Goal: Task Accomplishment & Management: Complete application form

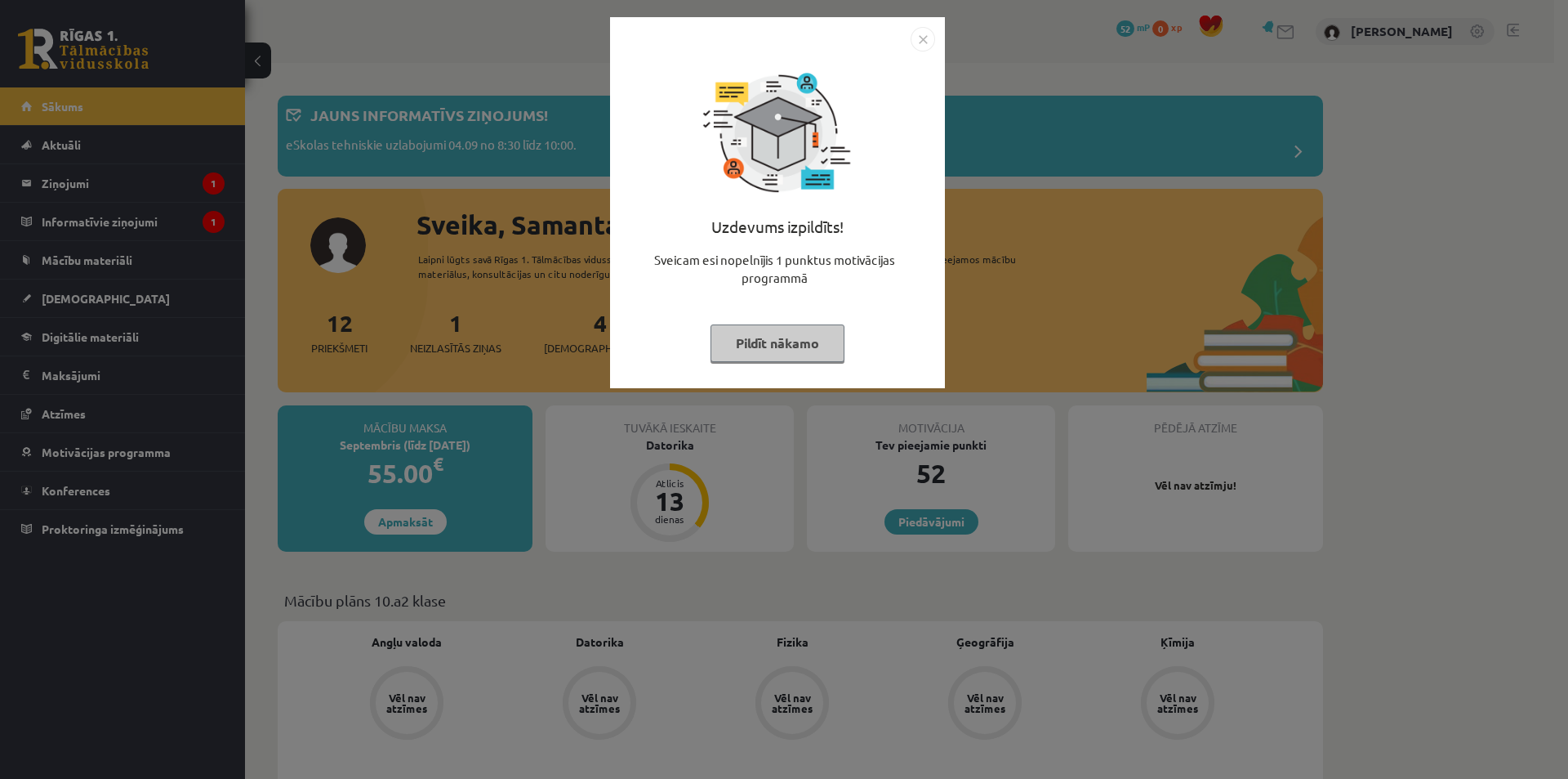
click at [818, 346] on button "Pildīt nākamo" at bounding box center [778, 343] width 134 height 37
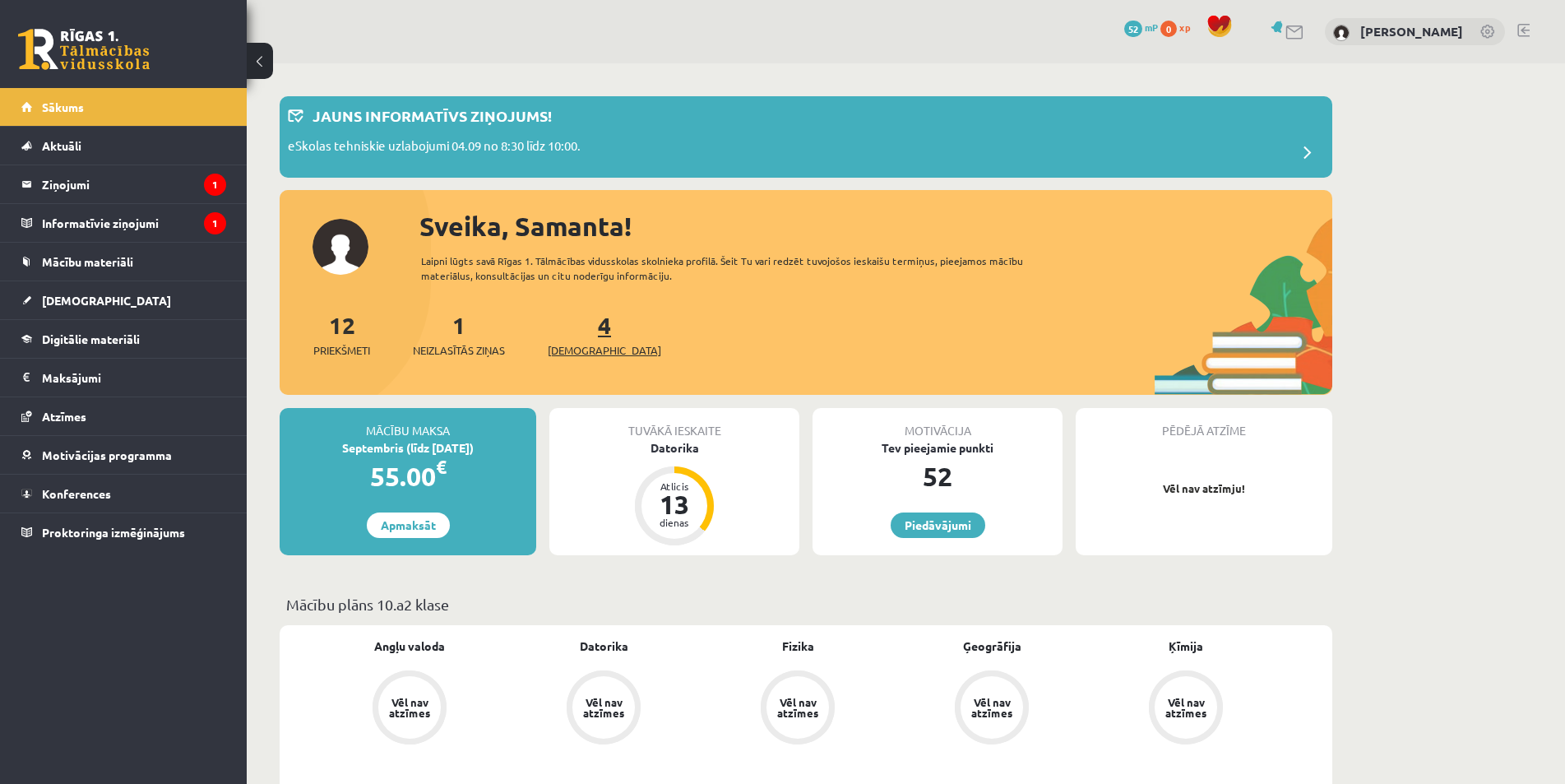
click at [583, 344] on span "[DEMOGRAPHIC_DATA]" at bounding box center [604, 350] width 114 height 17
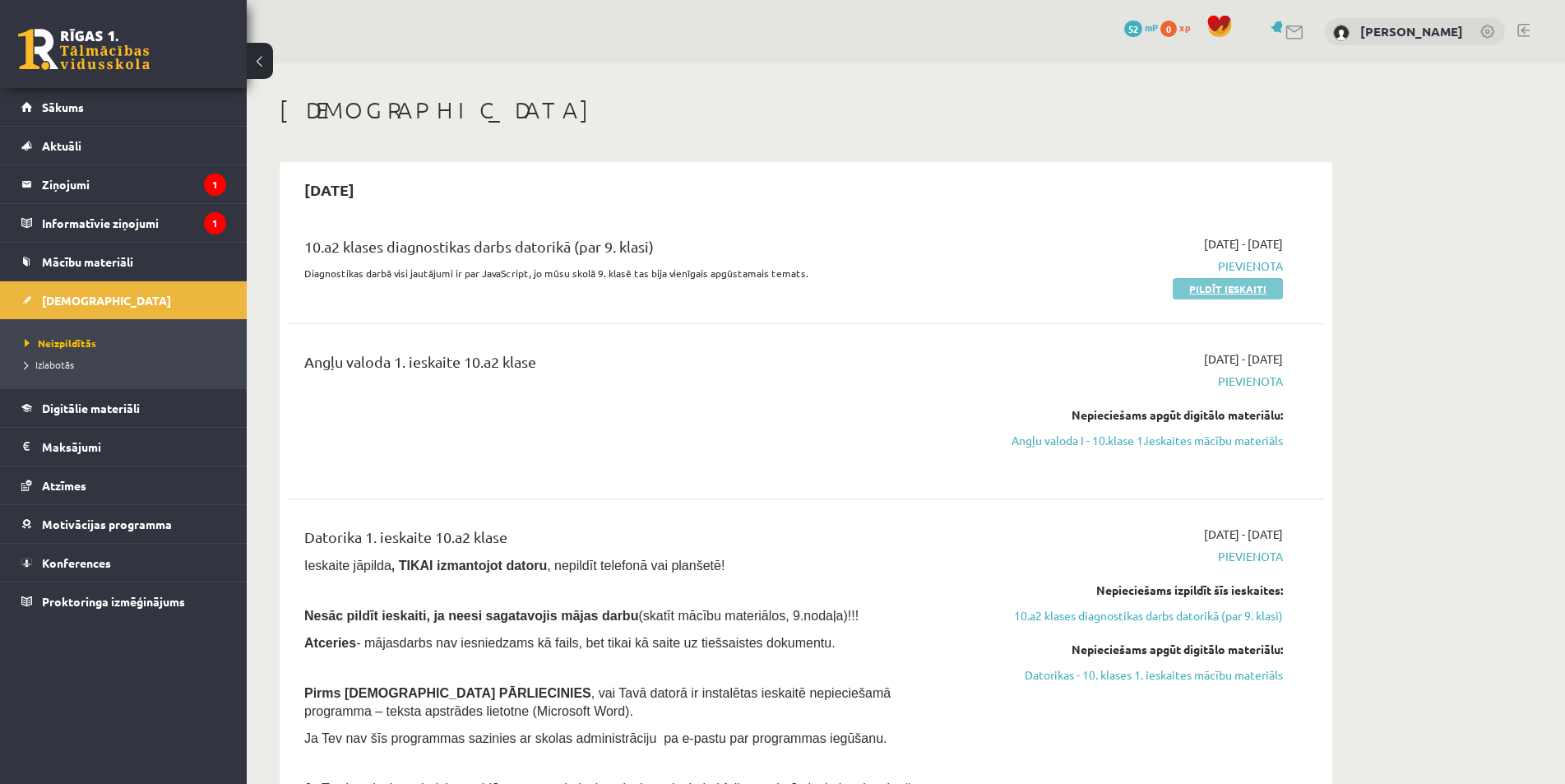
click at [1274, 283] on link "Pildīt ieskaiti" at bounding box center [1228, 288] width 110 height 22
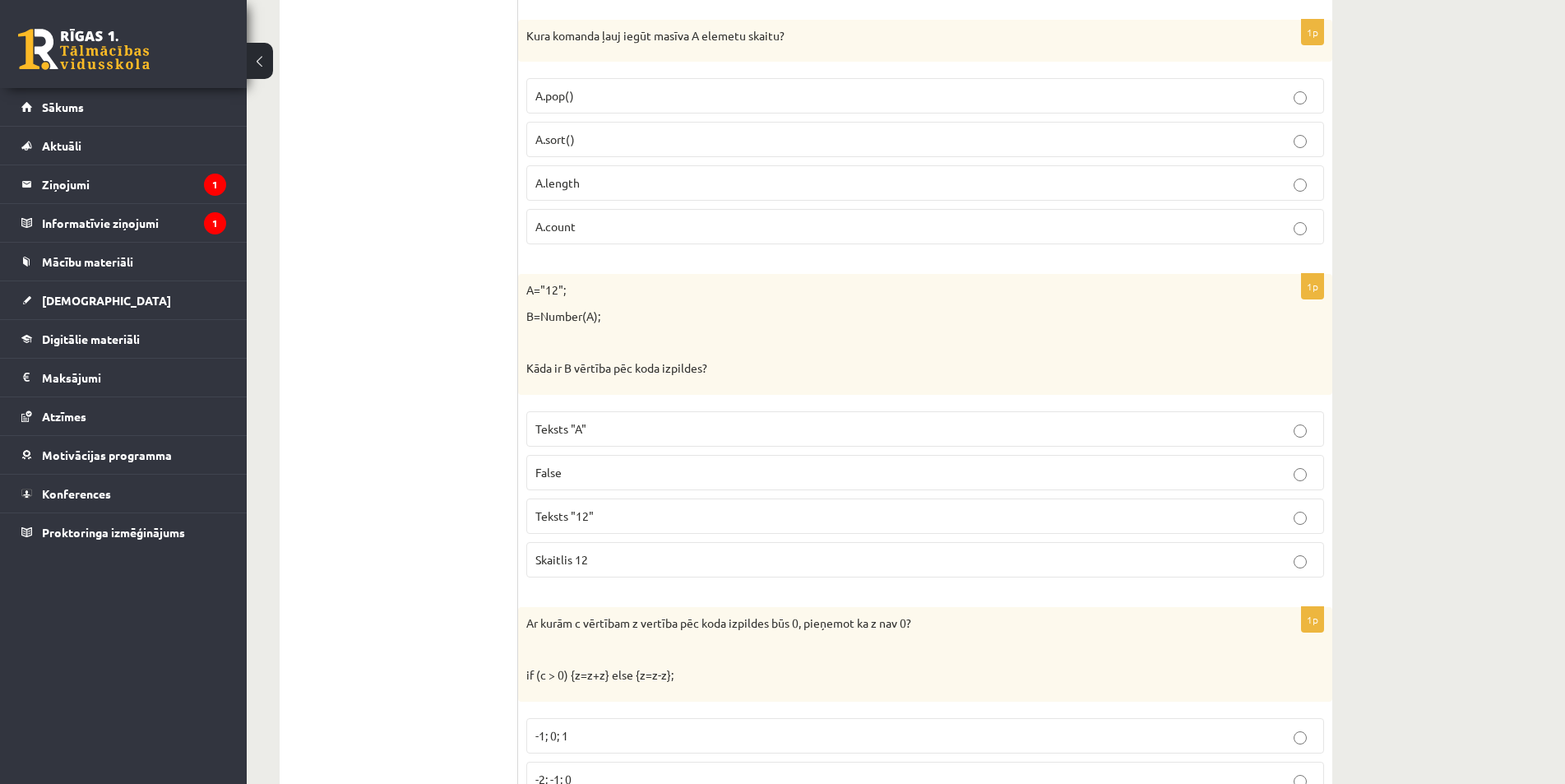
scroll to position [904, 0]
click at [1294, 562] on p "Skaitlis 12" at bounding box center [925, 559] width 780 height 17
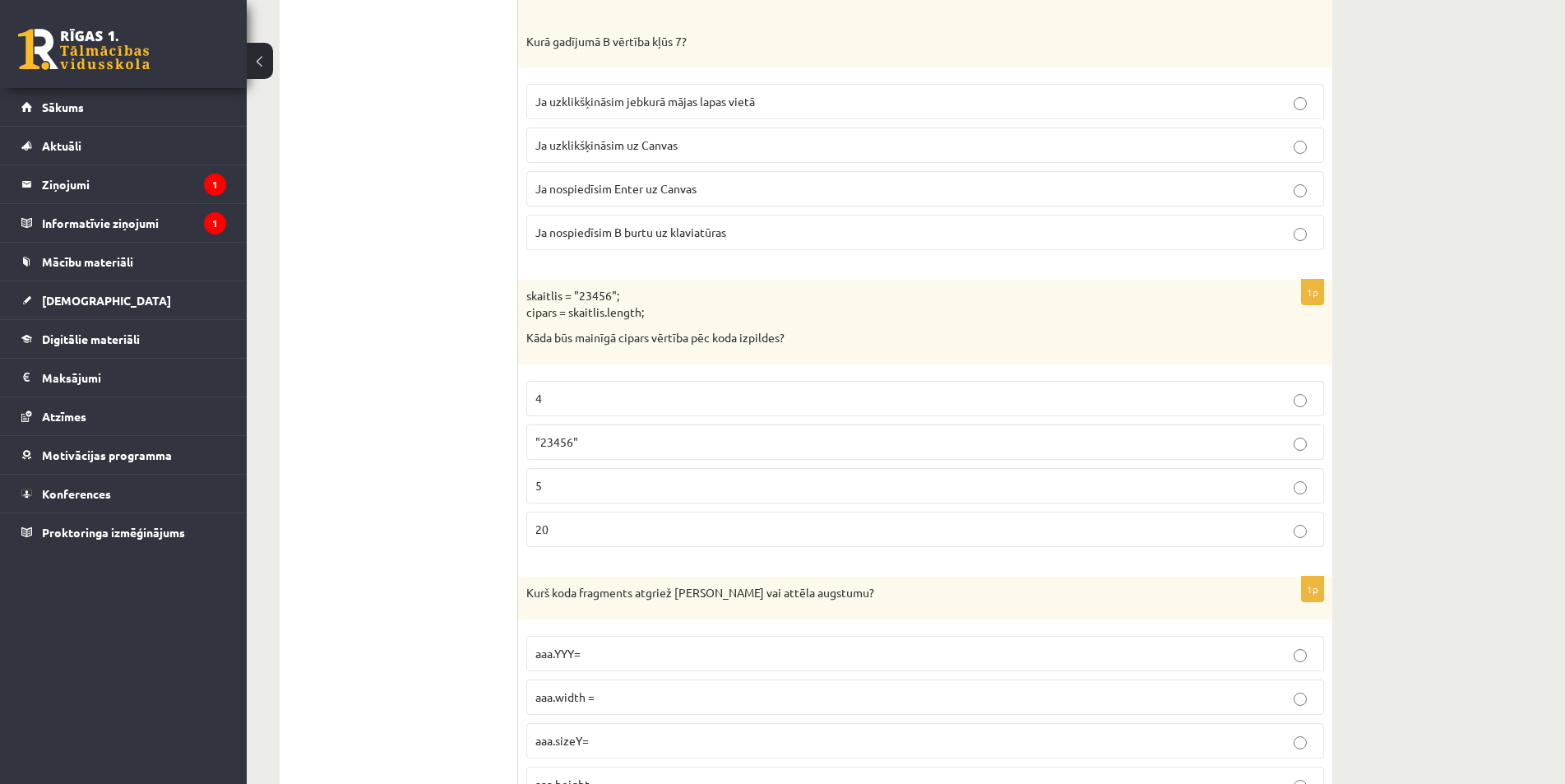
scroll to position [8073, 0]
click at [647, 400] on p "4" at bounding box center [925, 399] width 780 height 17
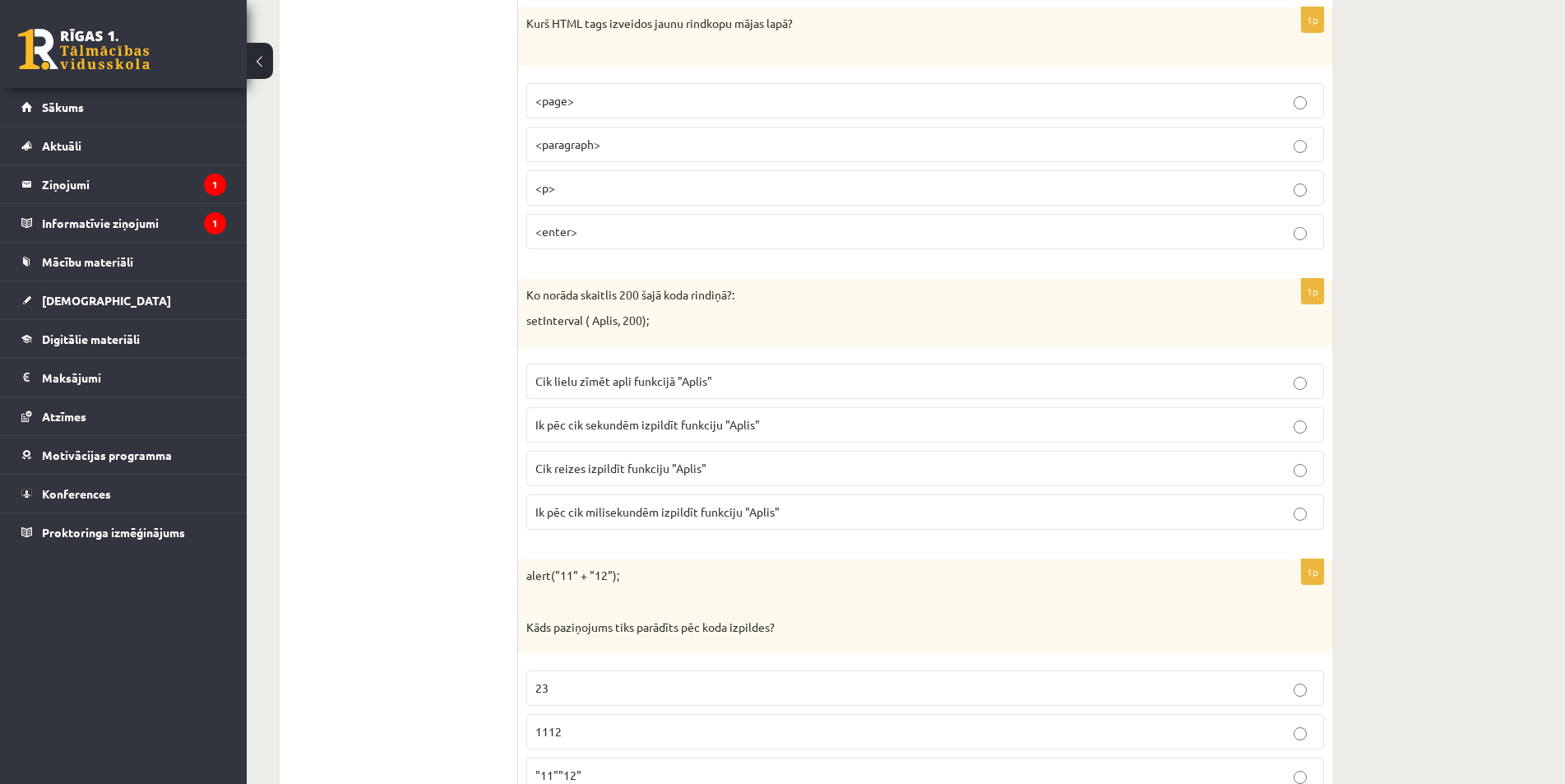
scroll to position [6675, 0]
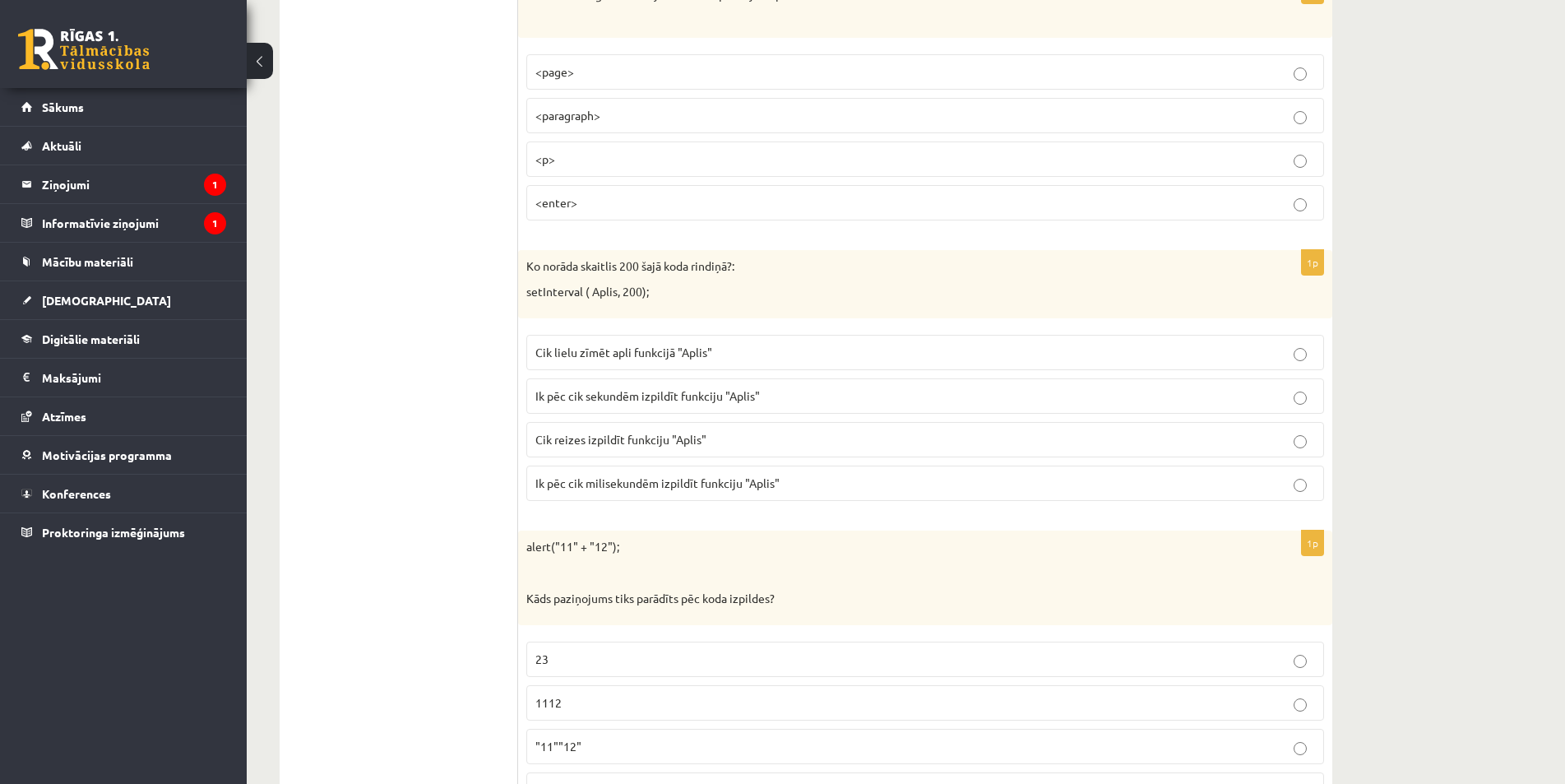
click at [1301, 366] on label "Cik lielu zīmēt apli funkcijā "Aplis"" at bounding box center [924, 352] width 798 height 36
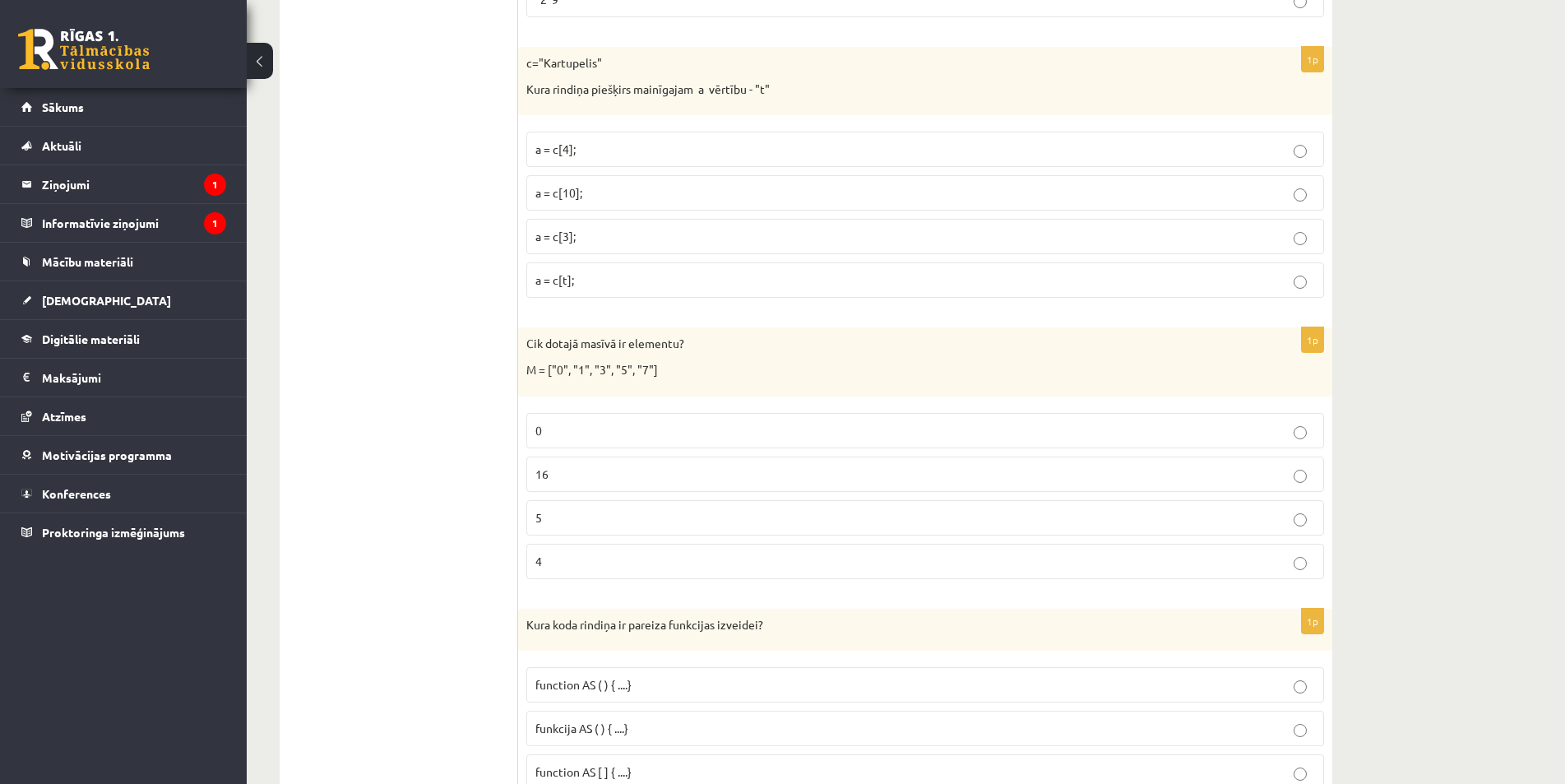
scroll to position [2070, 0]
click at [599, 271] on p "a = c[t];" at bounding box center [925, 276] width 780 height 17
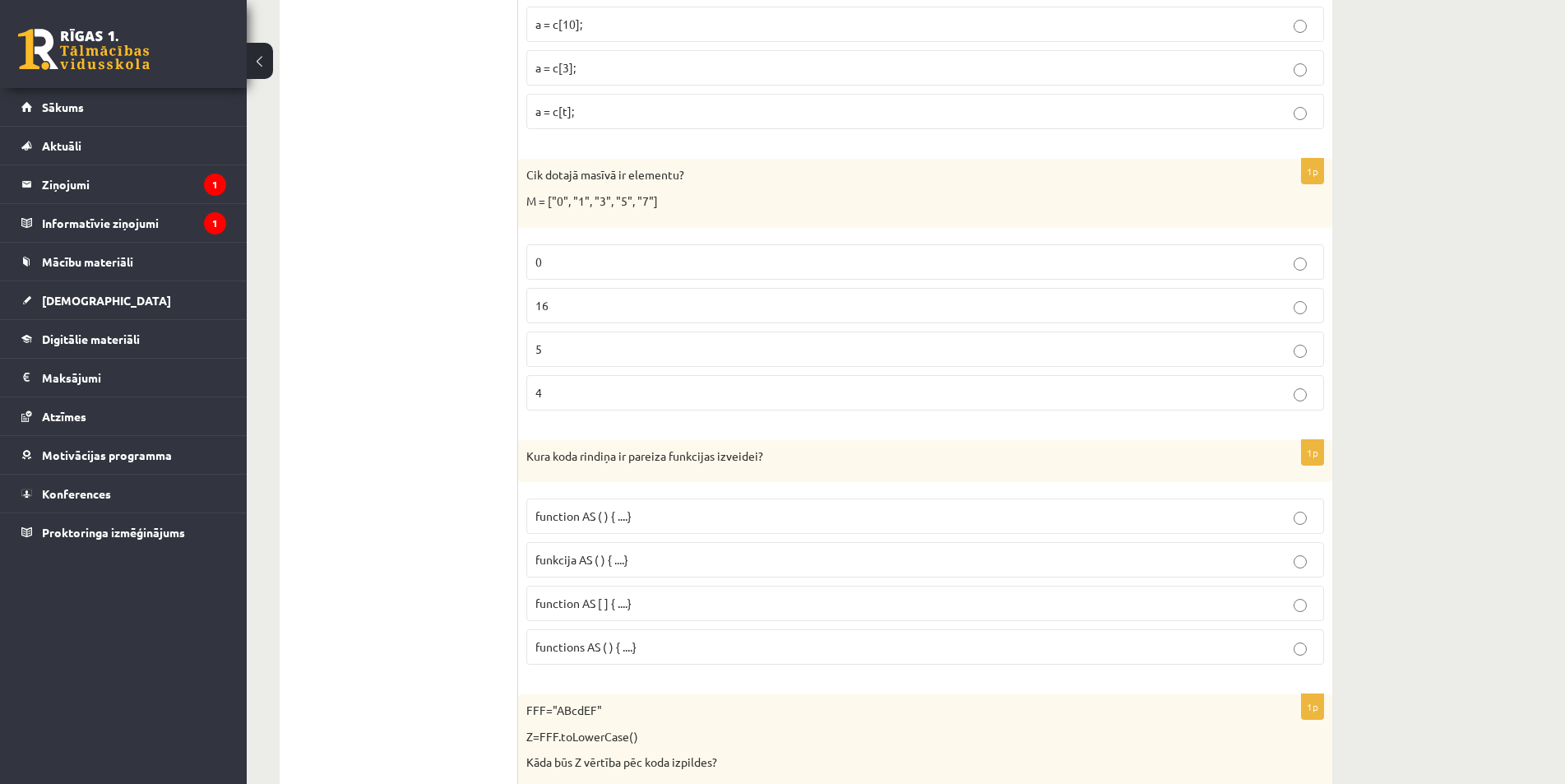
scroll to position [2317, 0]
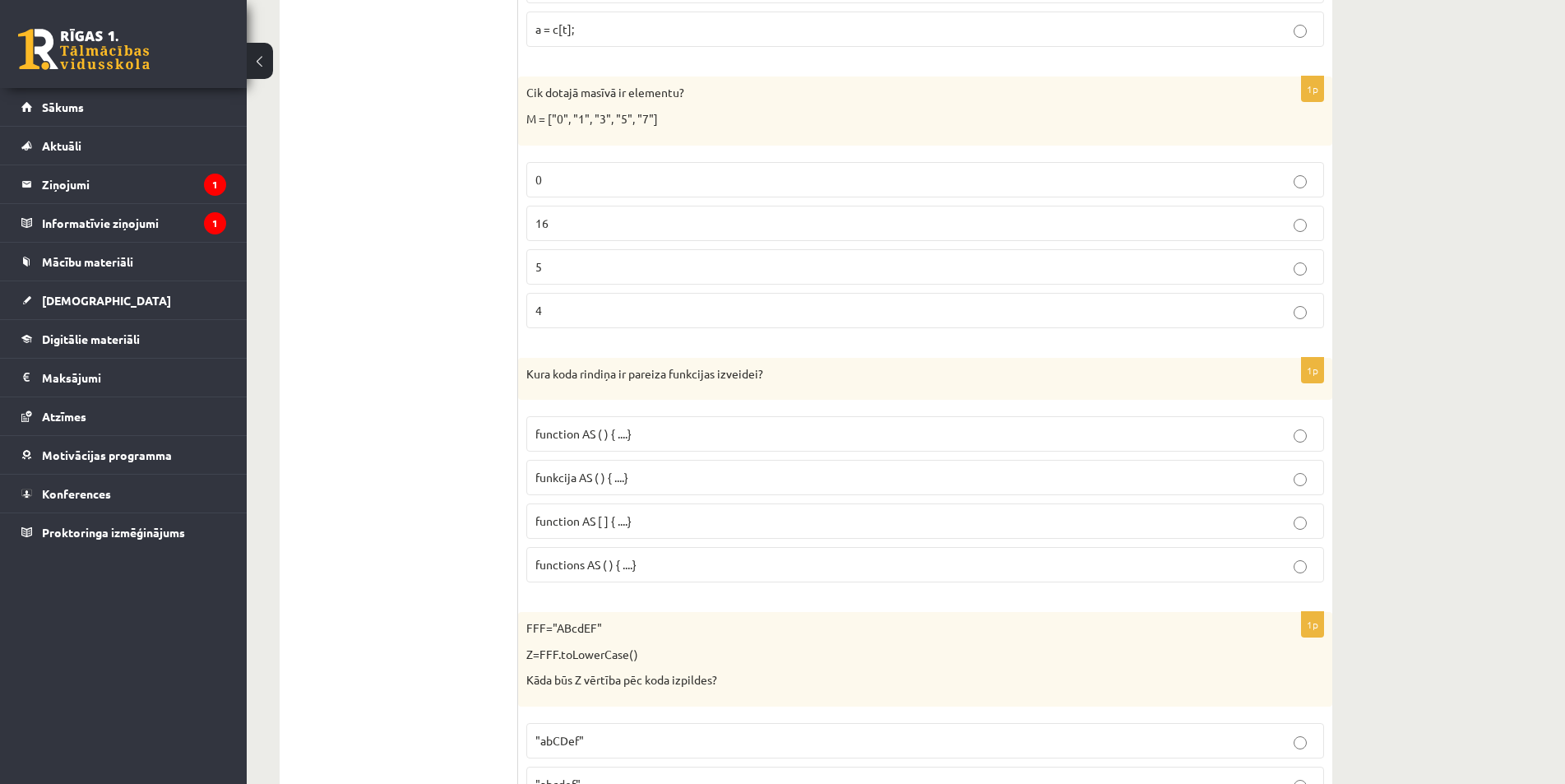
click at [1286, 268] on p "5" at bounding box center [925, 267] width 780 height 17
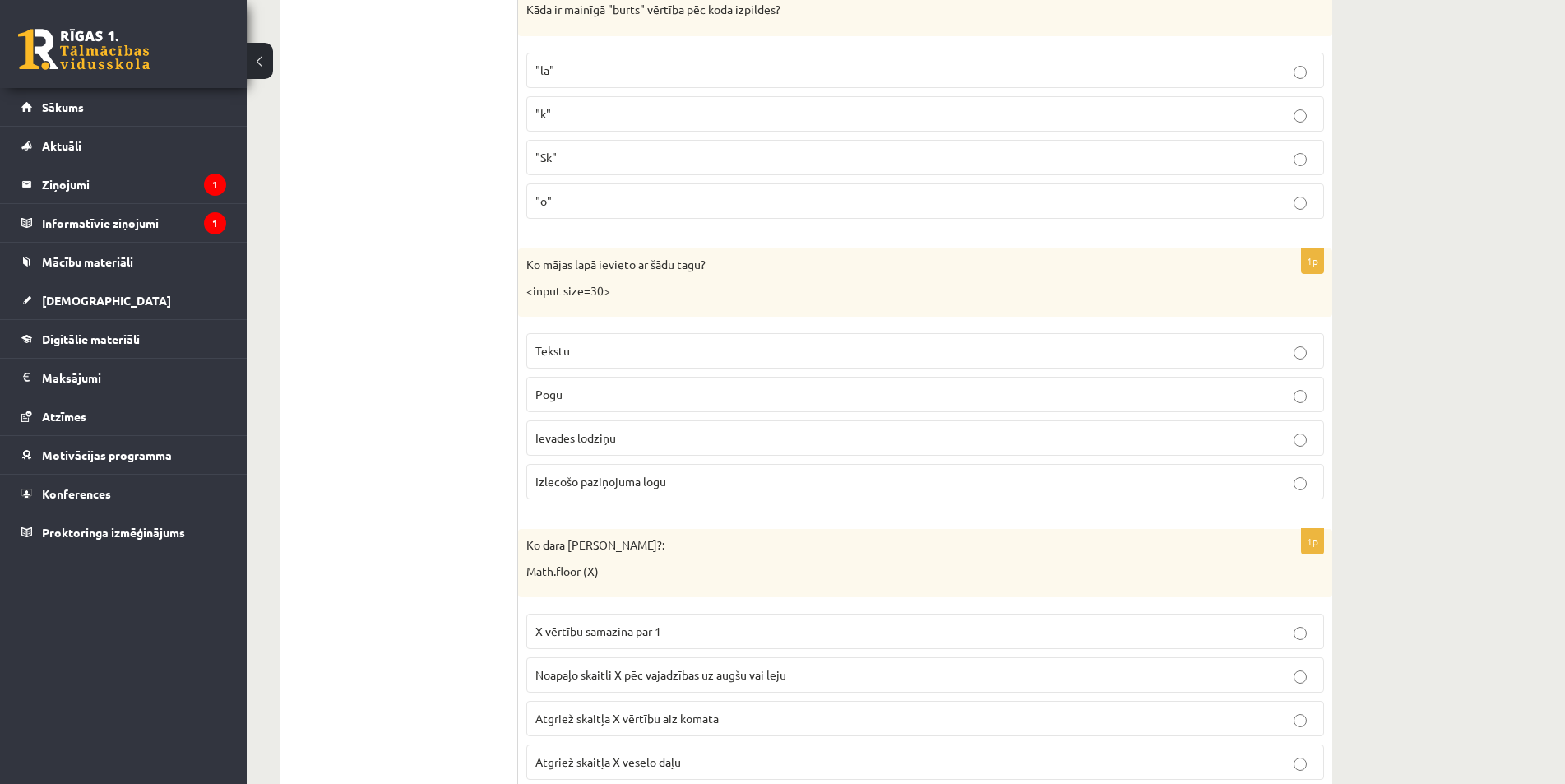
scroll to position [5524, 0]
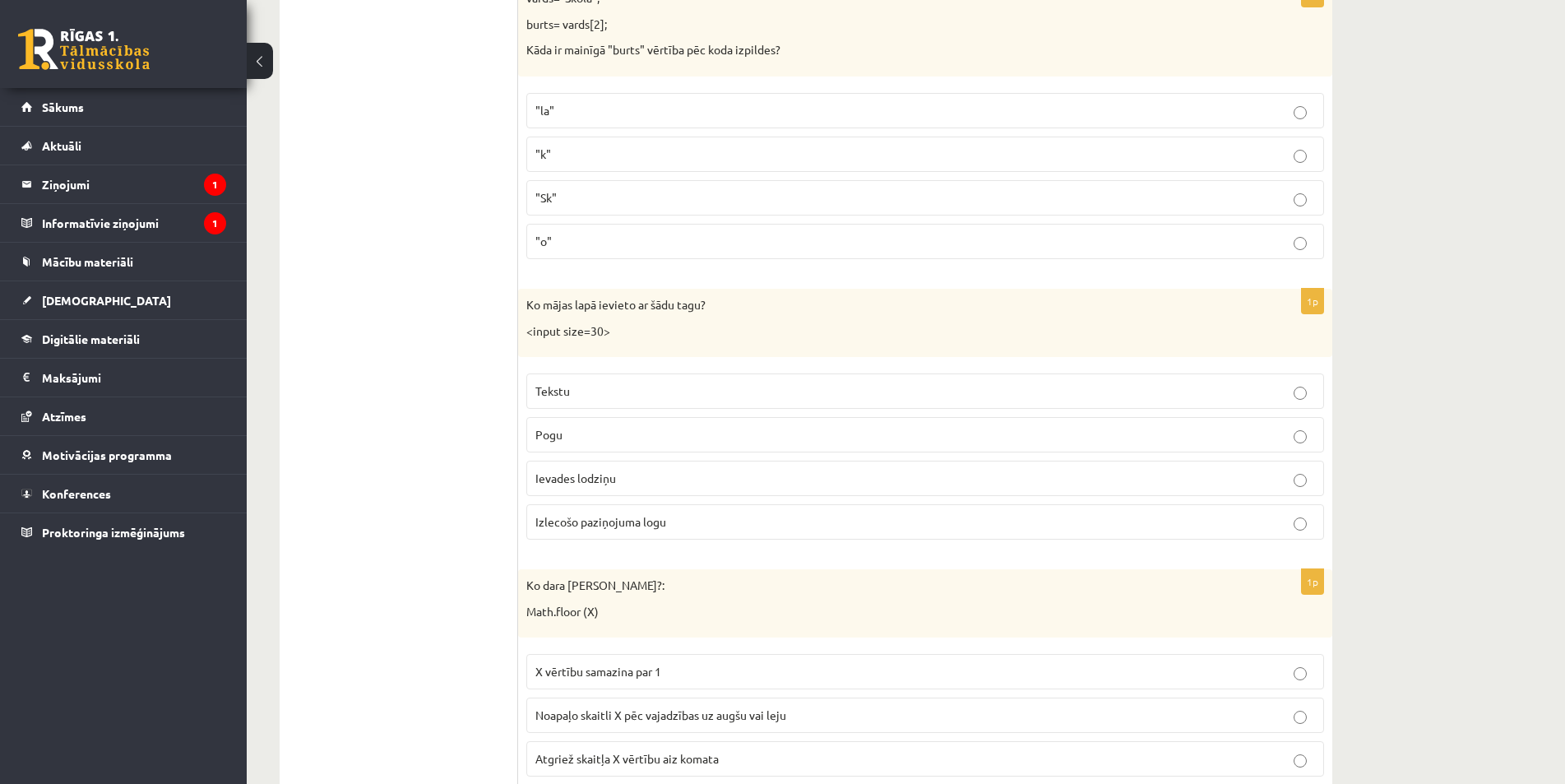
click at [1296, 471] on p "Ievades lodziņu" at bounding box center [925, 478] width 780 height 17
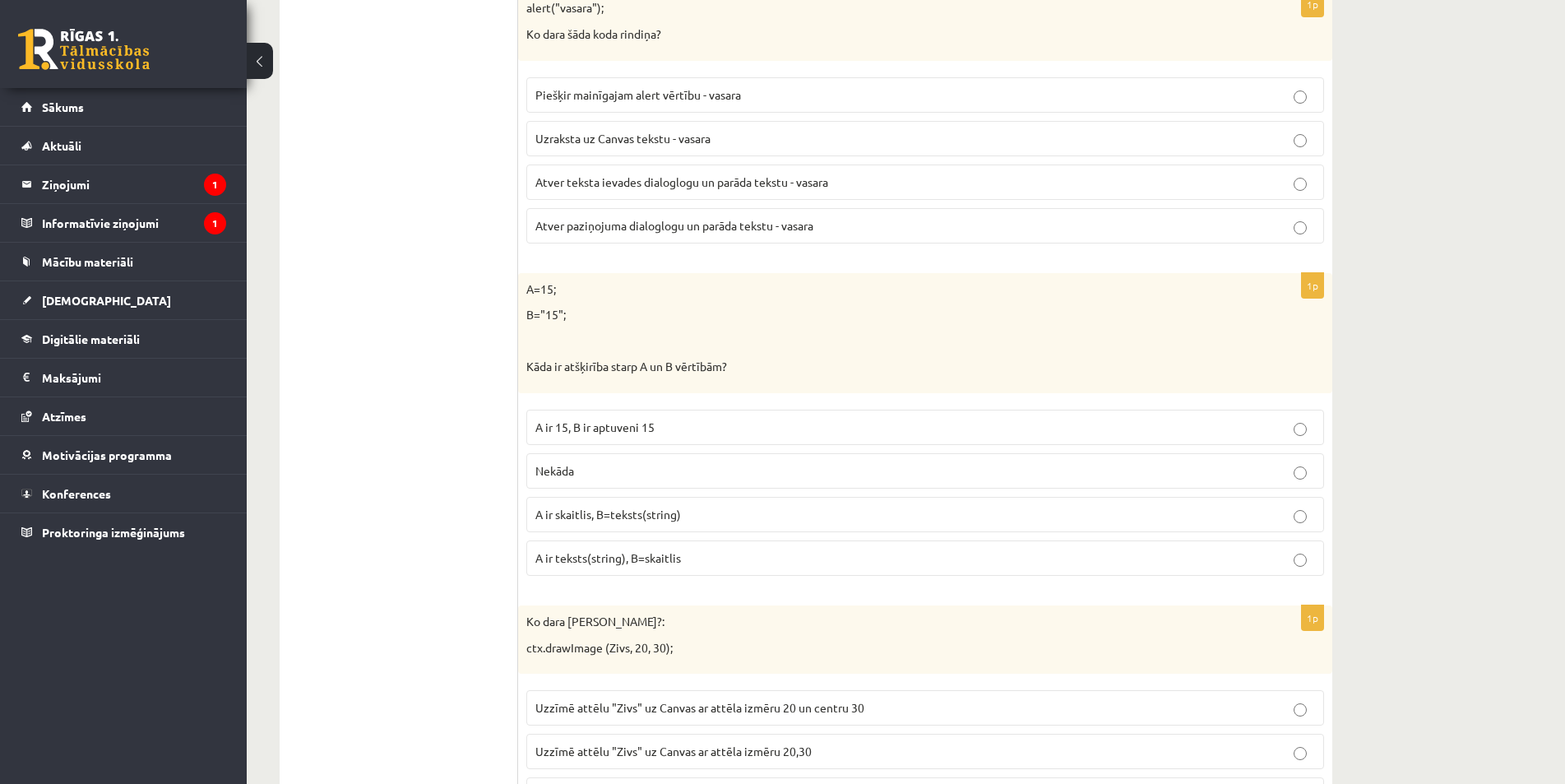
scroll to position [4619, 0]
click at [1300, 554] on label "A ir teksts(string), B=skaitlis" at bounding box center [924, 559] width 798 height 36
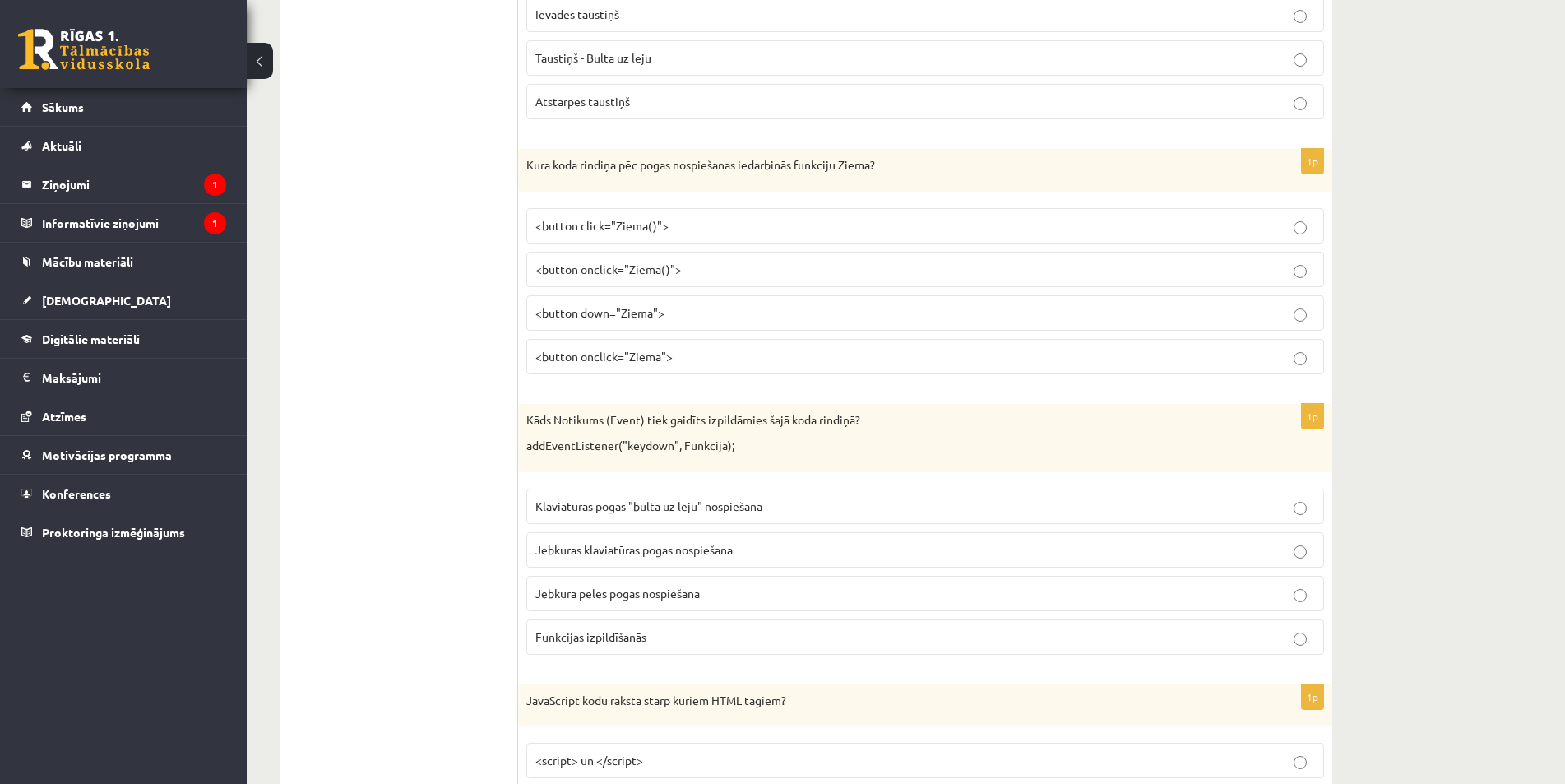
scroll to position [3633, 0]
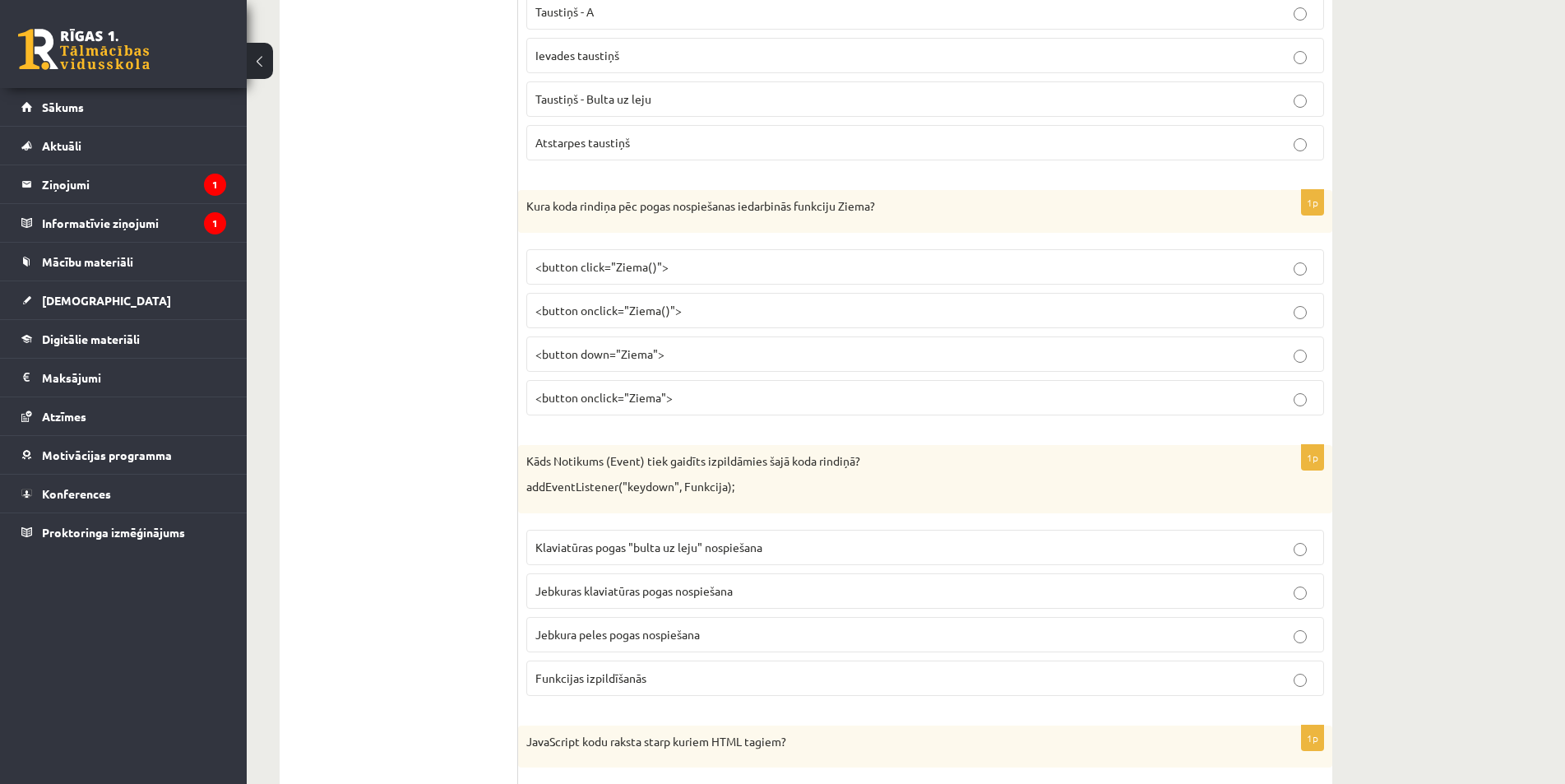
click at [1293, 683] on p "Funkcijas izpildīšanās" at bounding box center [925, 678] width 780 height 17
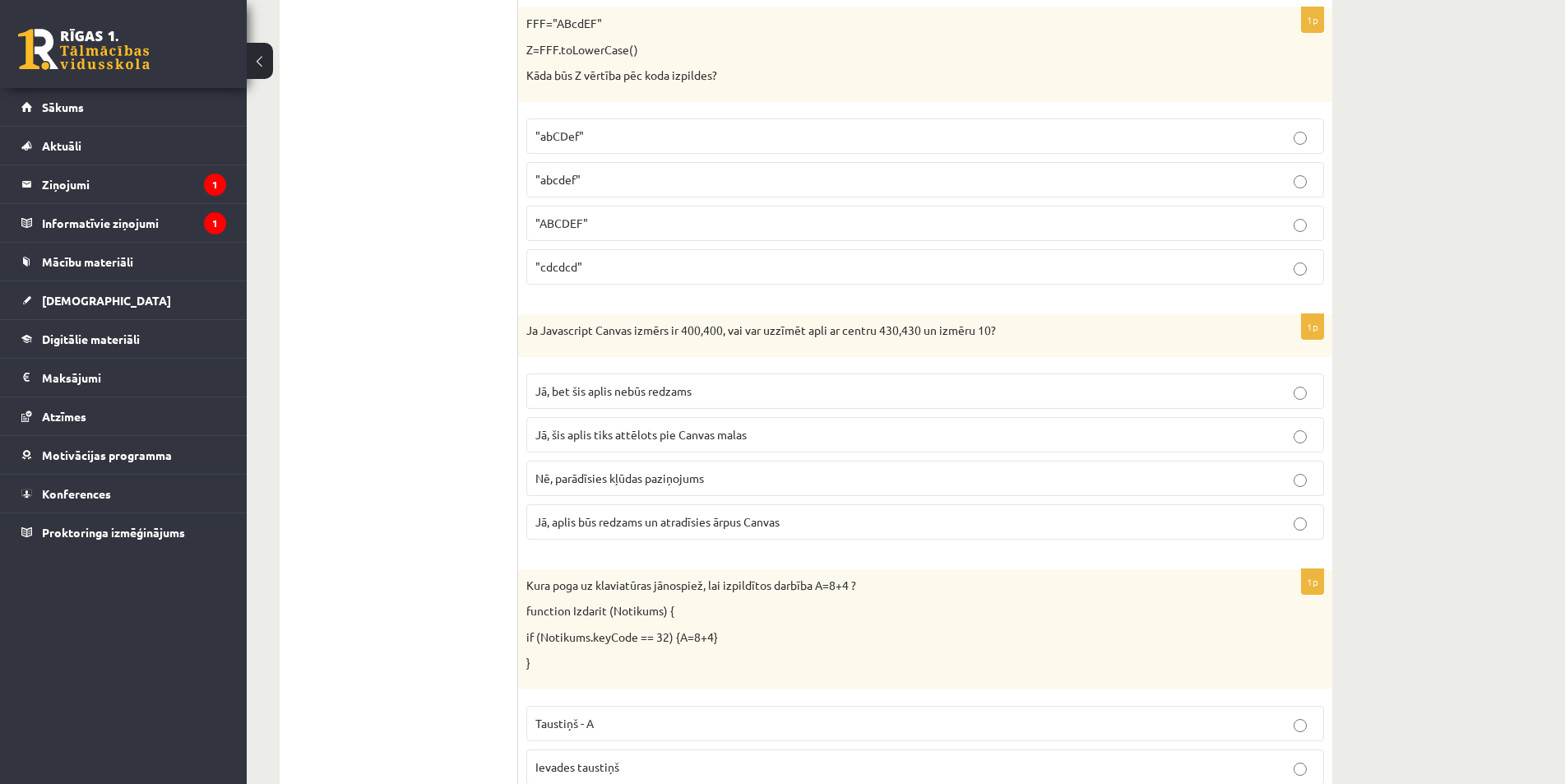
scroll to position [2893, 0]
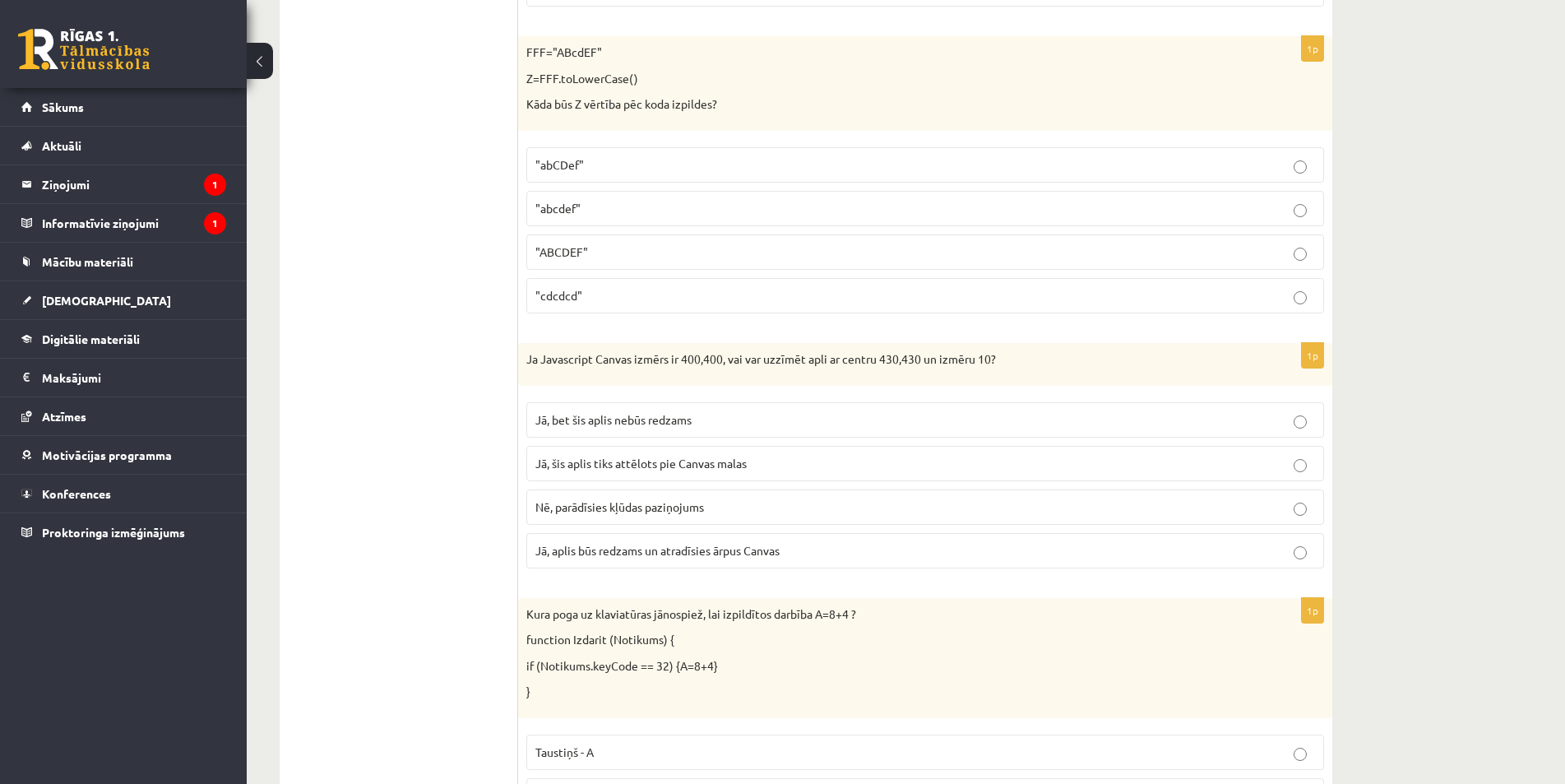
click at [1294, 514] on p "Nē, parādīsies kļūdas paziņojums" at bounding box center [925, 507] width 780 height 17
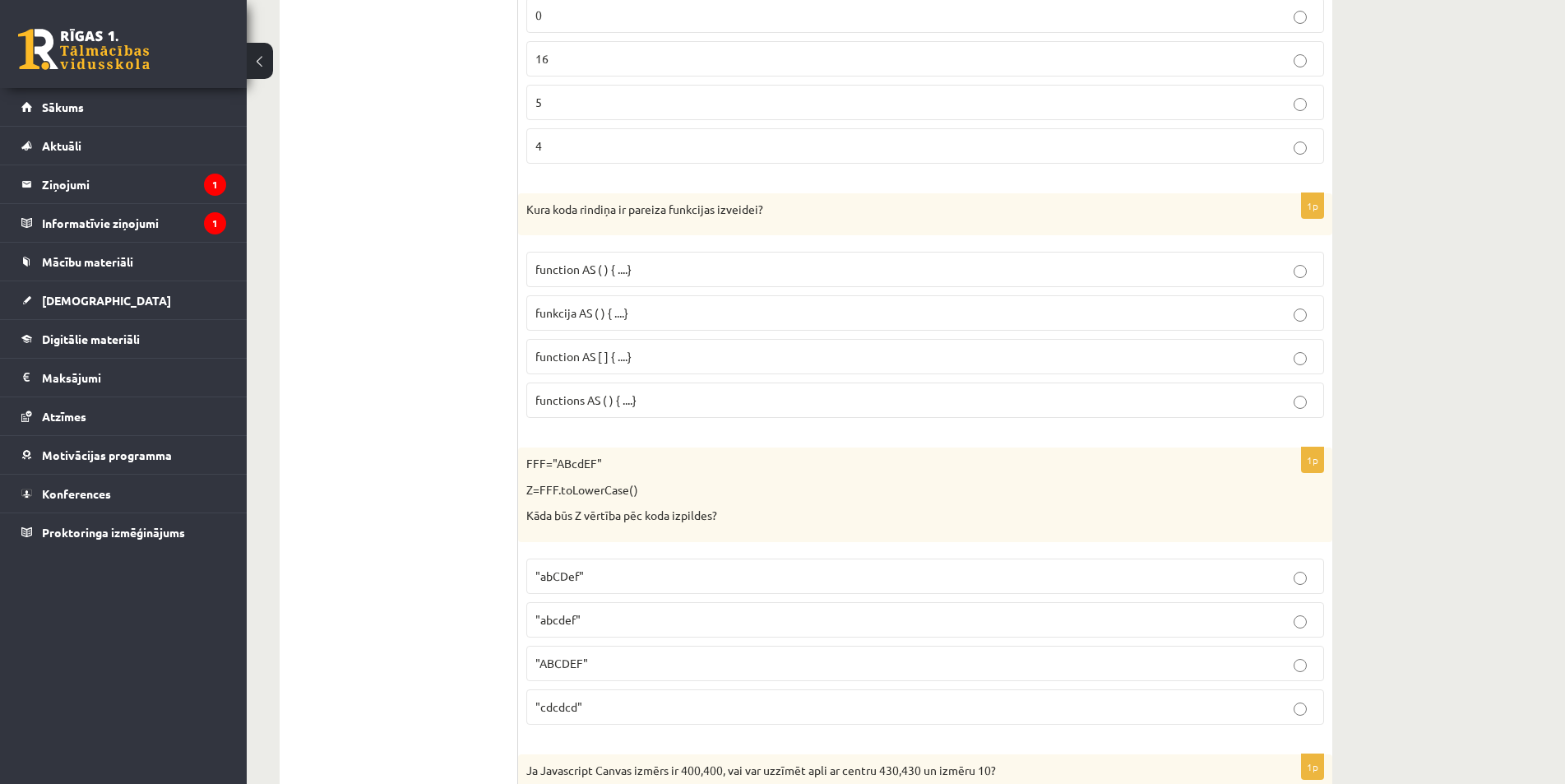
scroll to position [2399, 0]
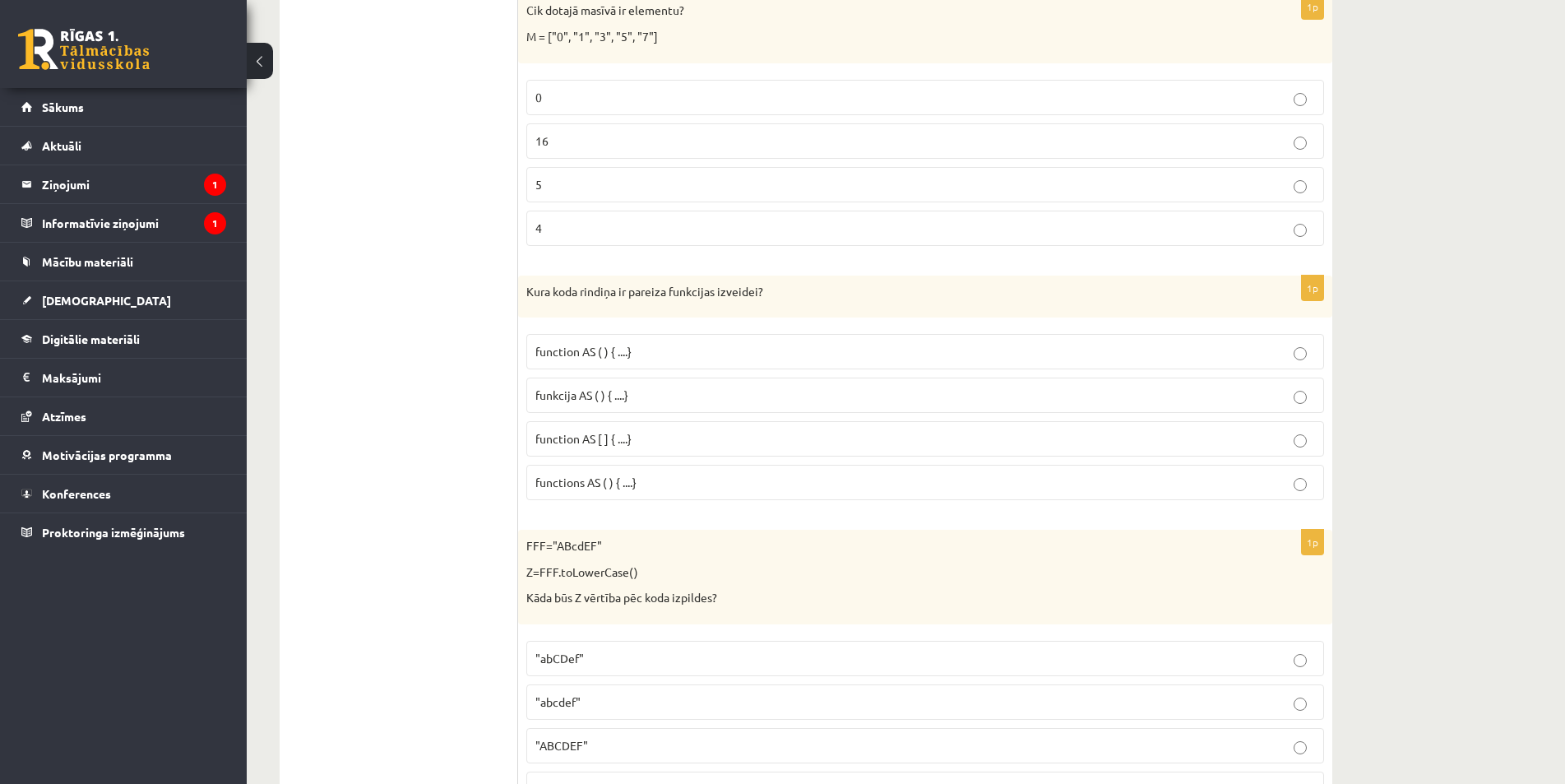
click at [1308, 438] on p "function AS [ ] { ....}" at bounding box center [925, 438] width 780 height 17
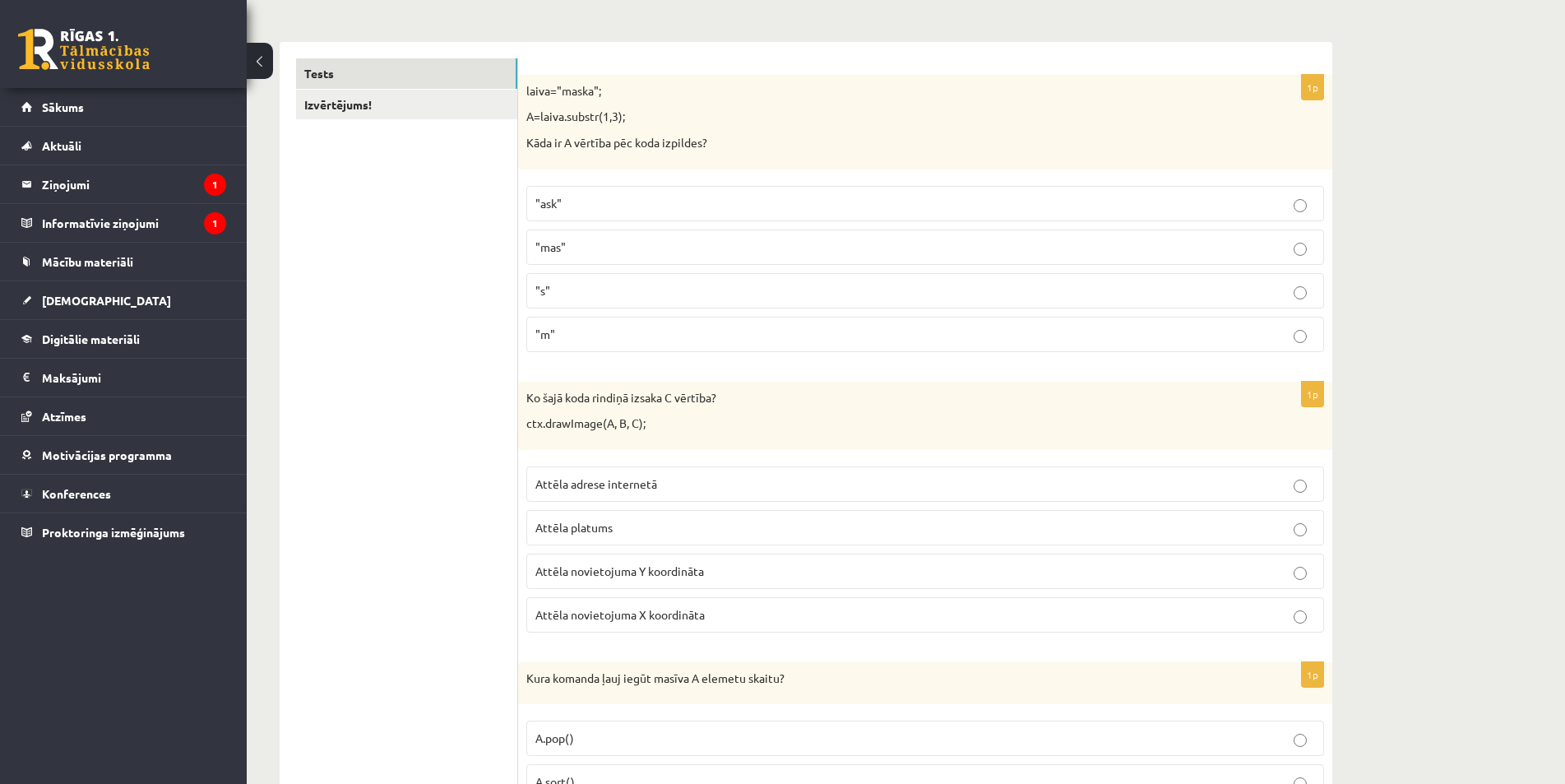
scroll to position [0, 0]
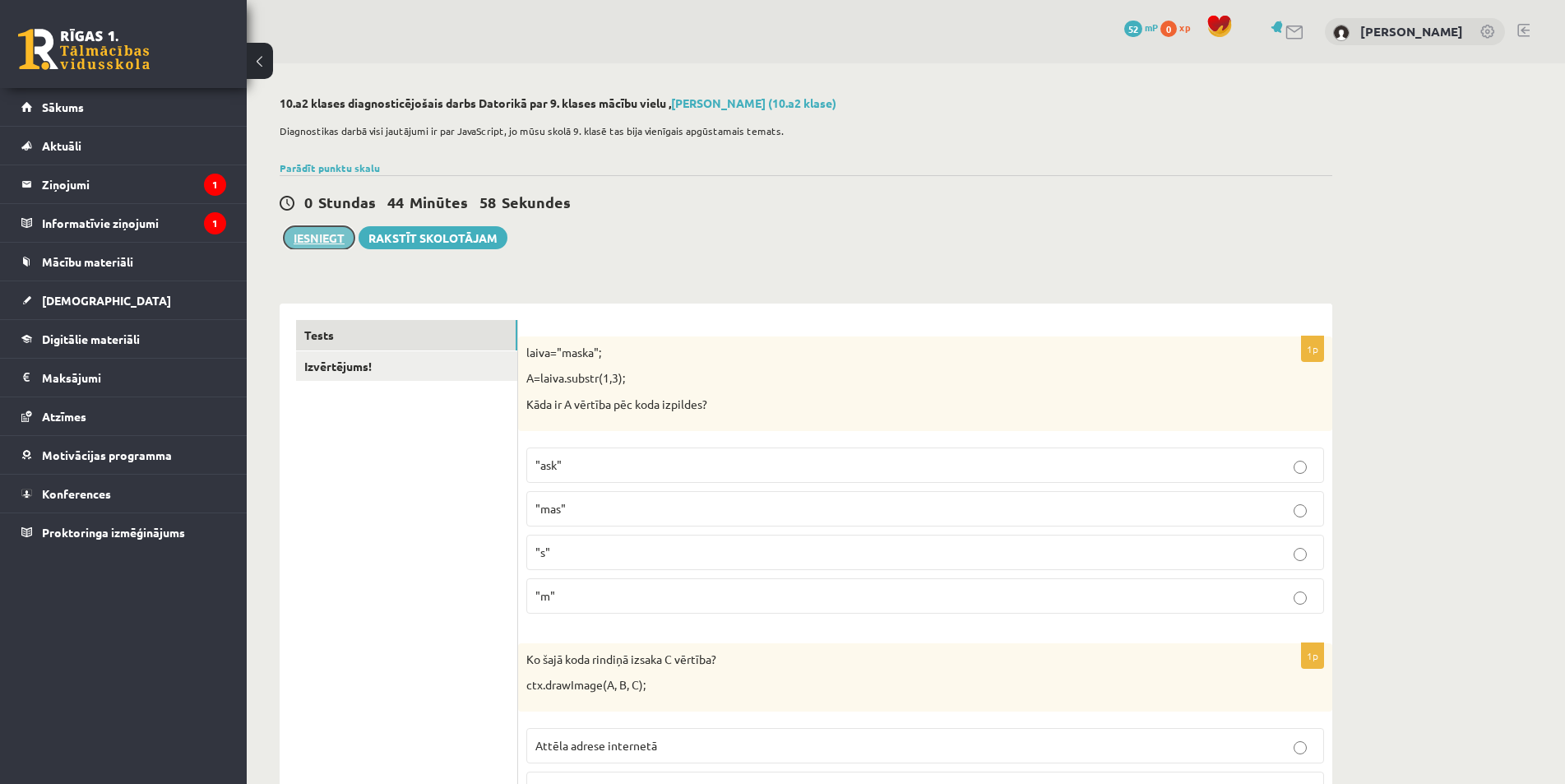
click at [332, 231] on button "Iesniegt" at bounding box center [318, 238] width 70 height 23
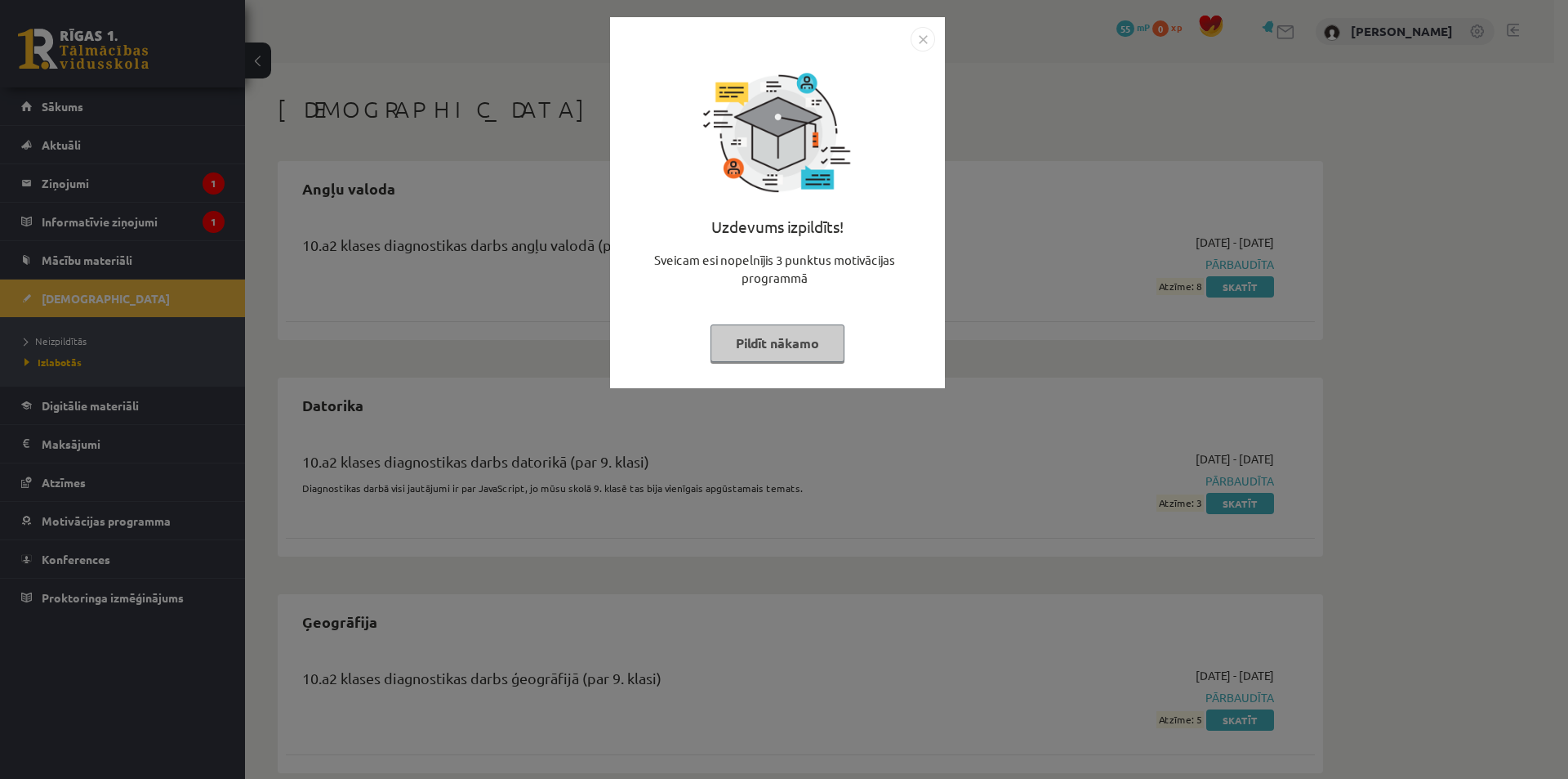
click at [912, 46] on img "Close" at bounding box center [923, 39] width 24 height 24
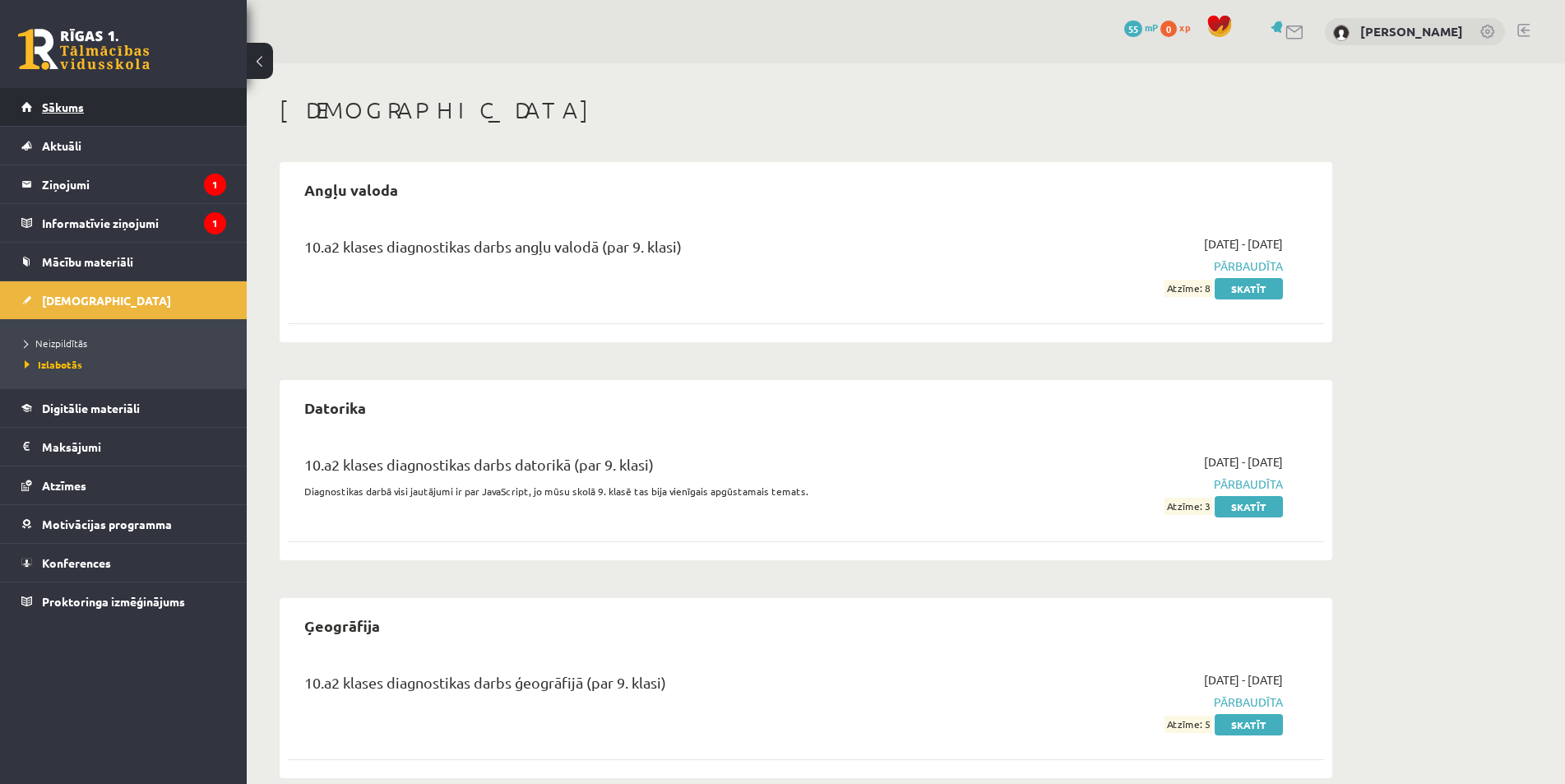
click at [130, 118] on link "Sākums" at bounding box center [124, 107] width 205 height 38
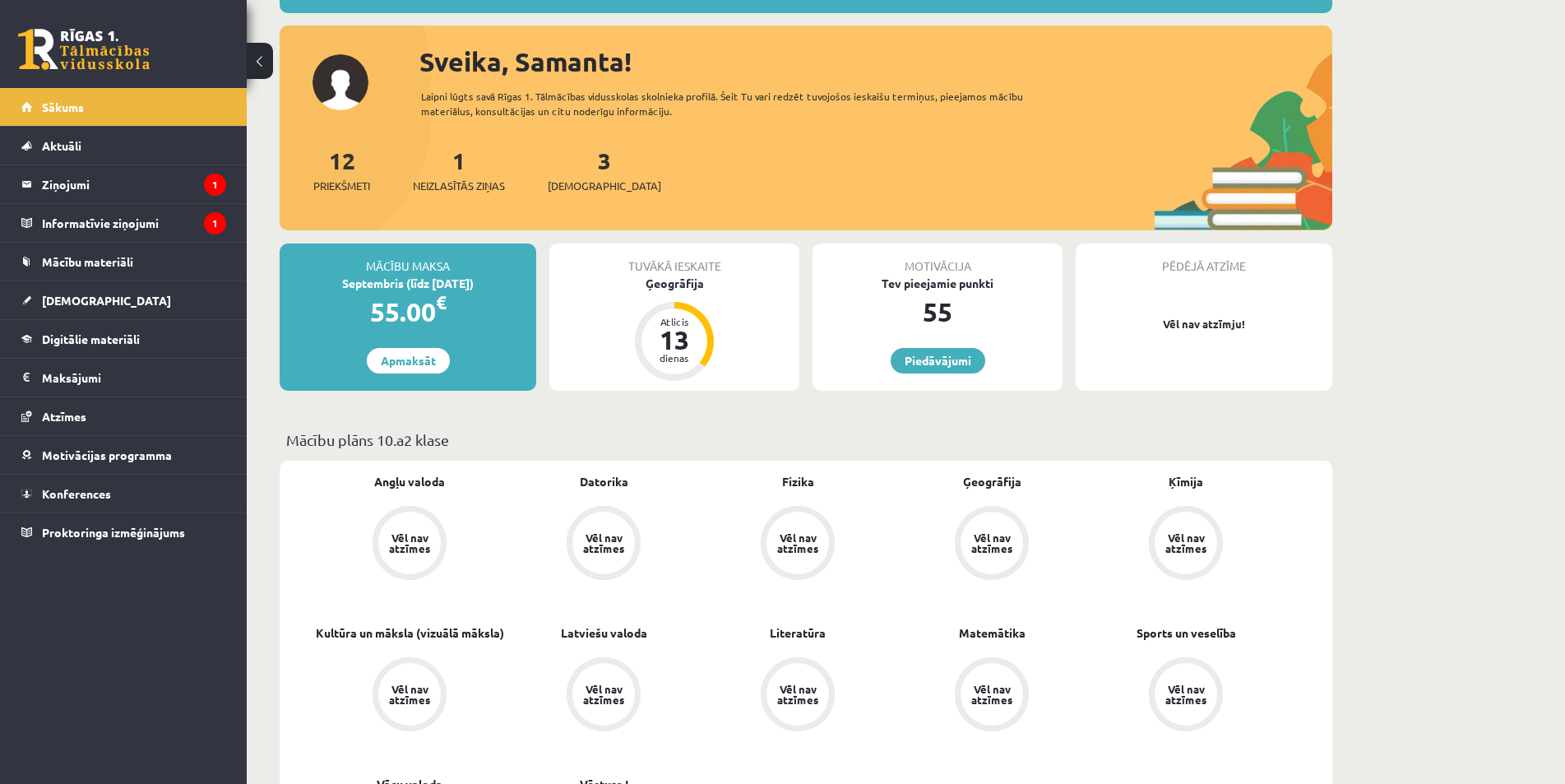
scroll to position [247, 0]
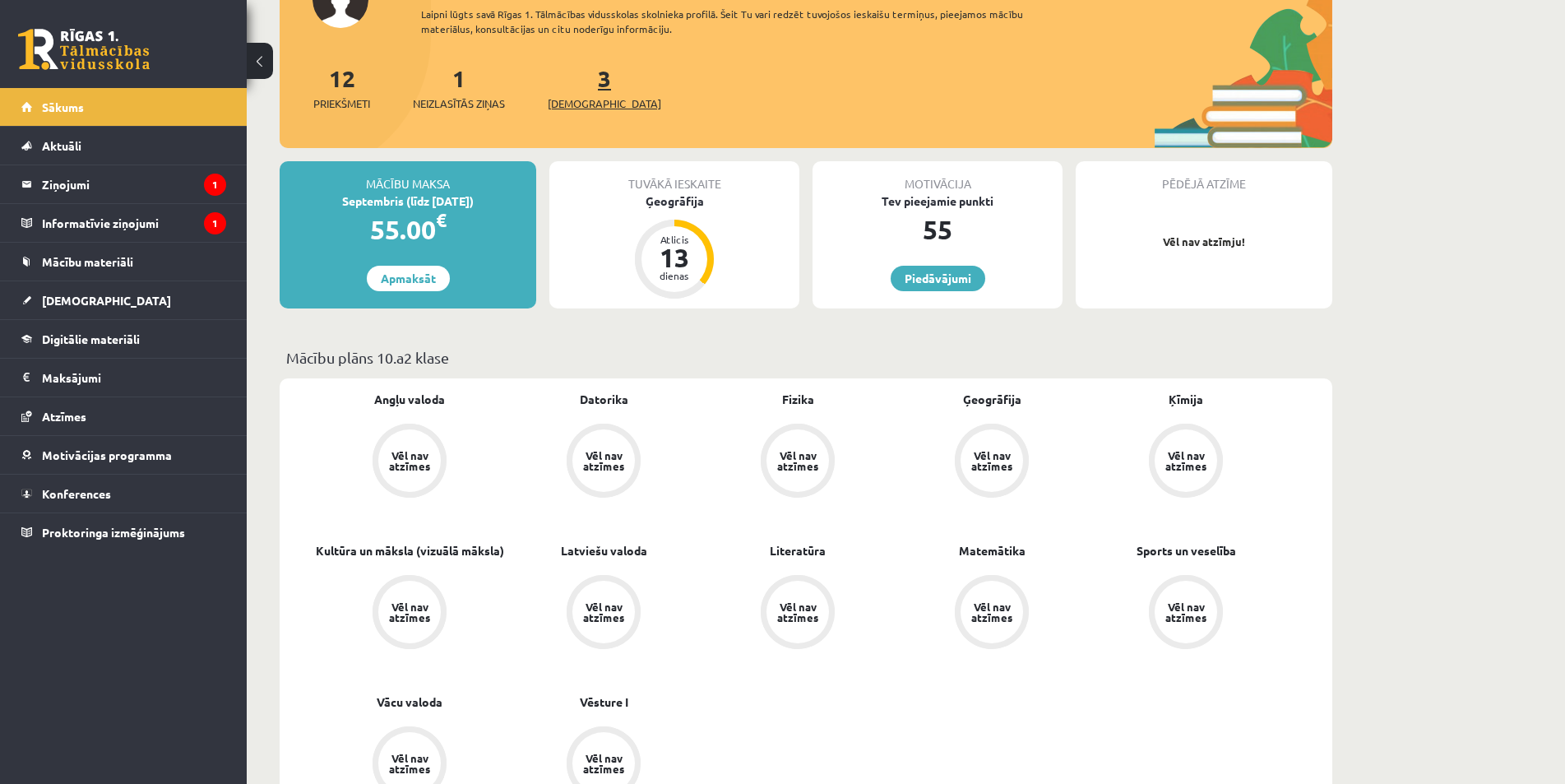
click at [580, 79] on link "3 Ieskaites" at bounding box center [604, 87] width 114 height 49
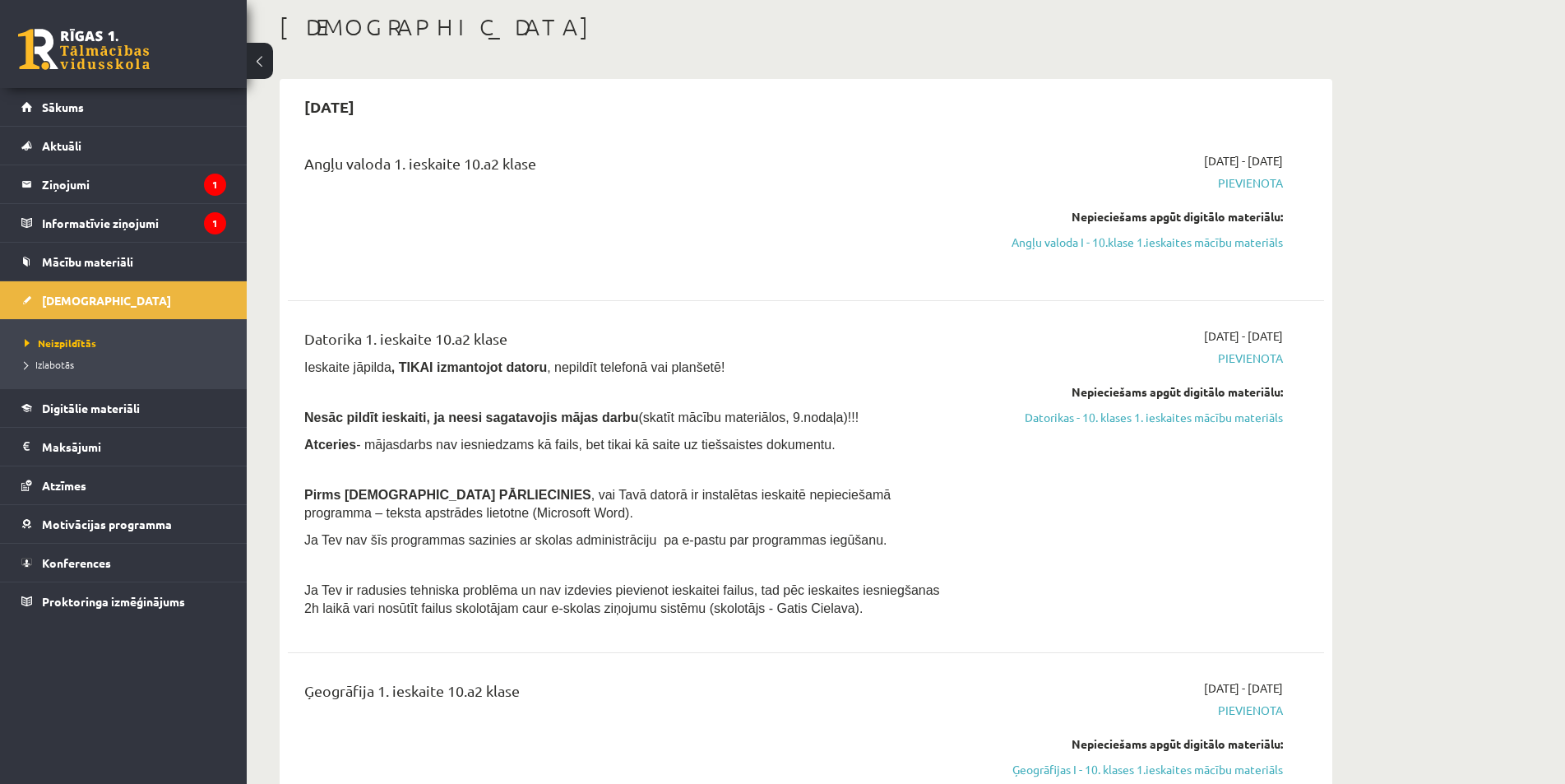
scroll to position [83, 0]
